Goal: Task Accomplishment & Management: Complete application form

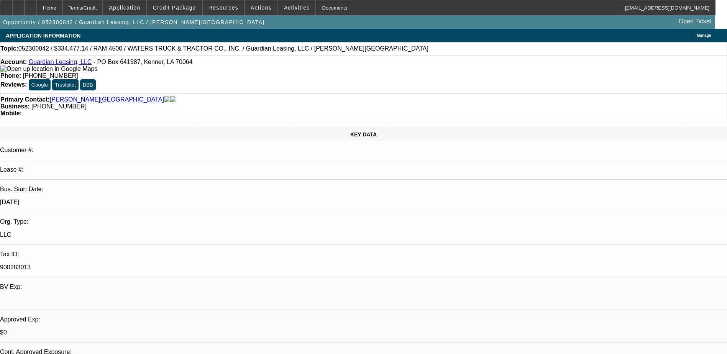
select select "0"
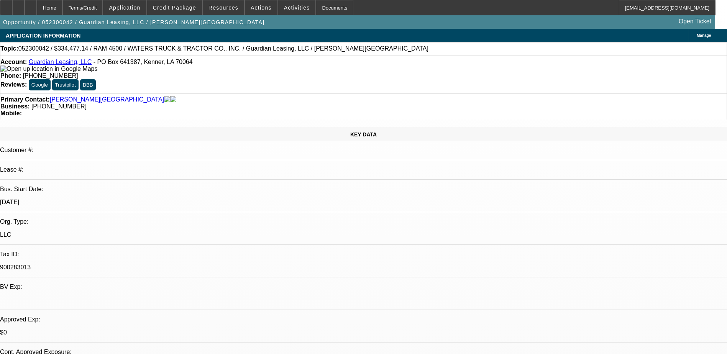
select select "0"
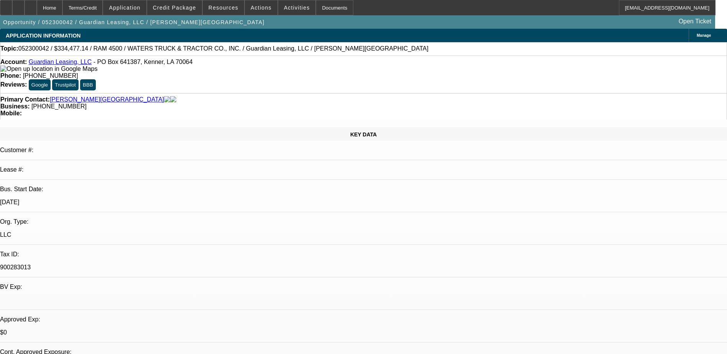
select select "0"
select select "1"
select select "2"
select select "6"
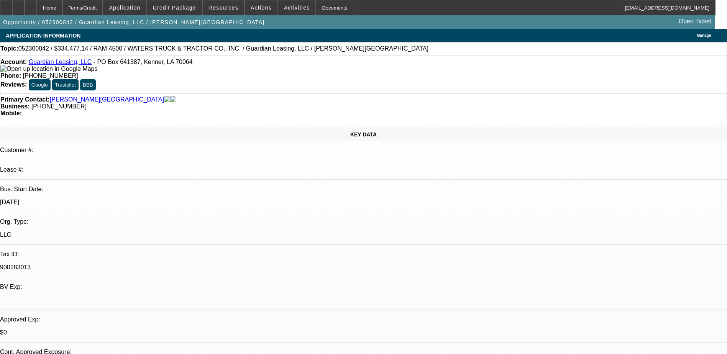
select select "1"
select select "2"
select select "6"
select select "1"
select select "2"
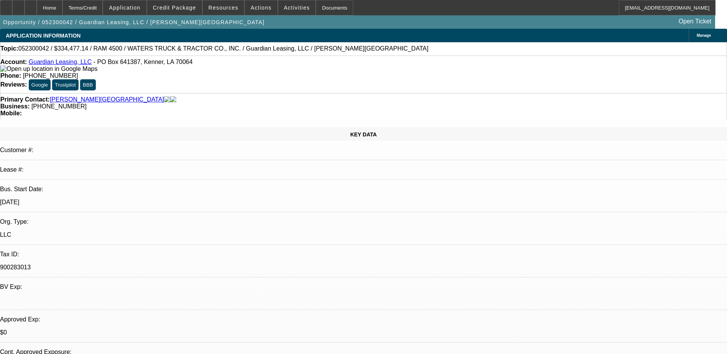
select select "6"
select select "1"
select select "2"
select select "6"
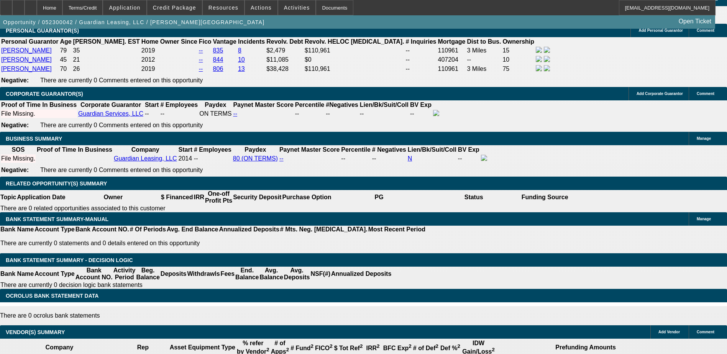
scroll to position [1111, 0]
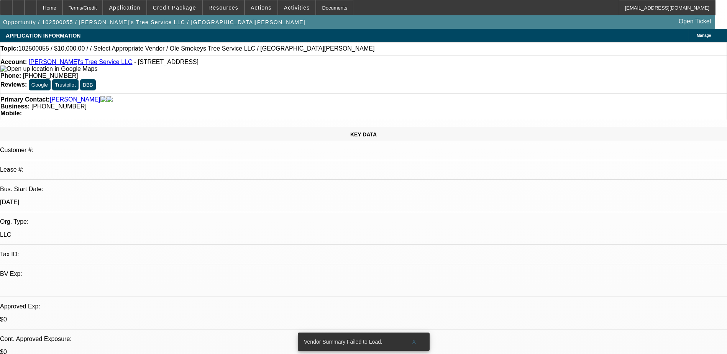
select select "0"
select select "2"
select select "0.1"
select select "4"
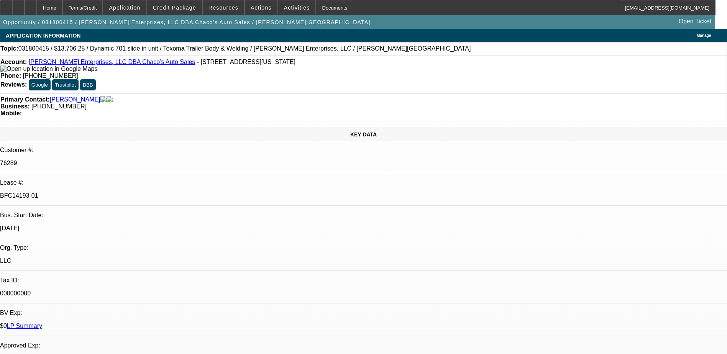
select select "0"
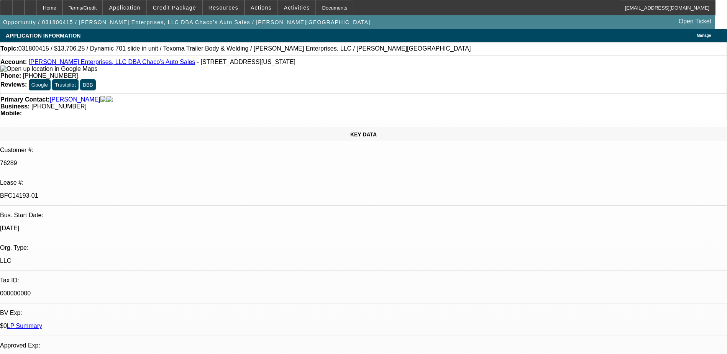
select select "0"
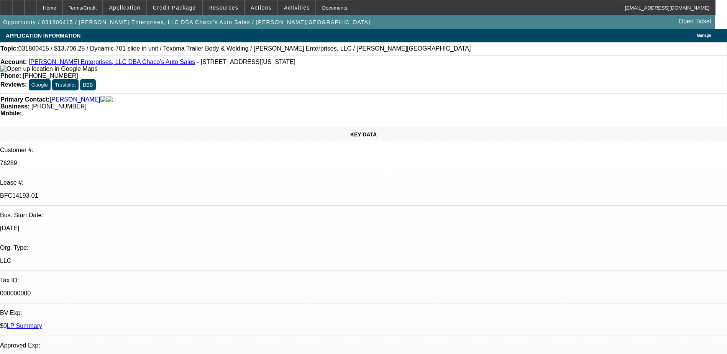
select select "0"
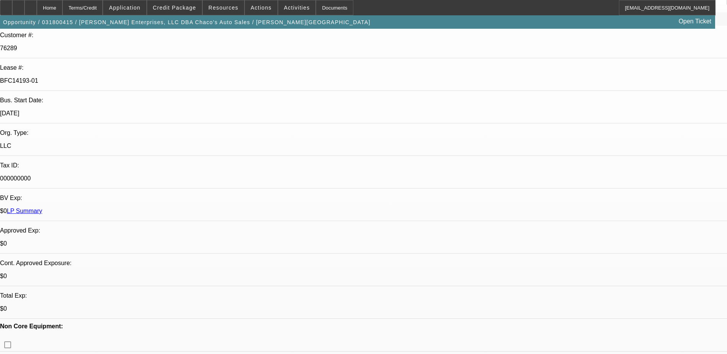
select select "1"
select select "6"
select select "1"
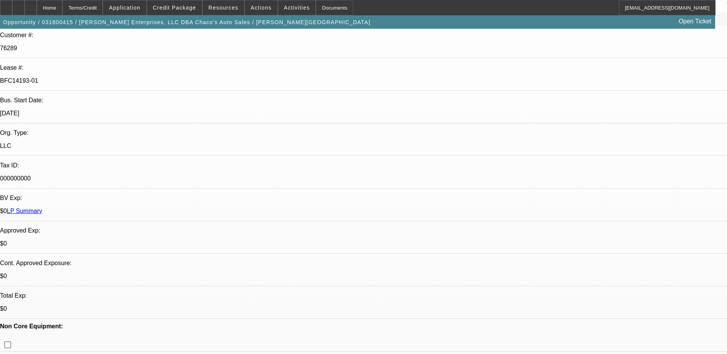
select select "6"
select select "1"
select select "6"
select select "1"
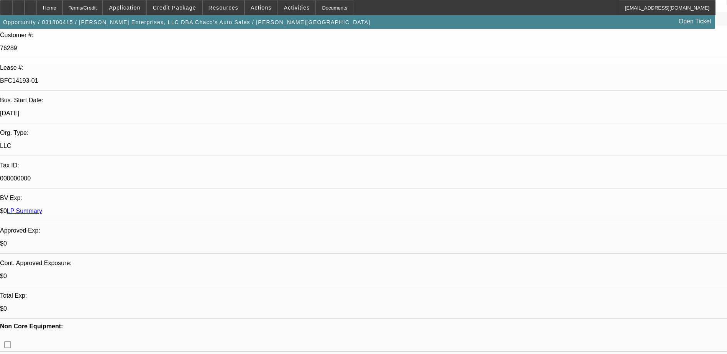
select select "1"
select select "6"
